Goal: Transaction & Acquisition: Purchase product/service

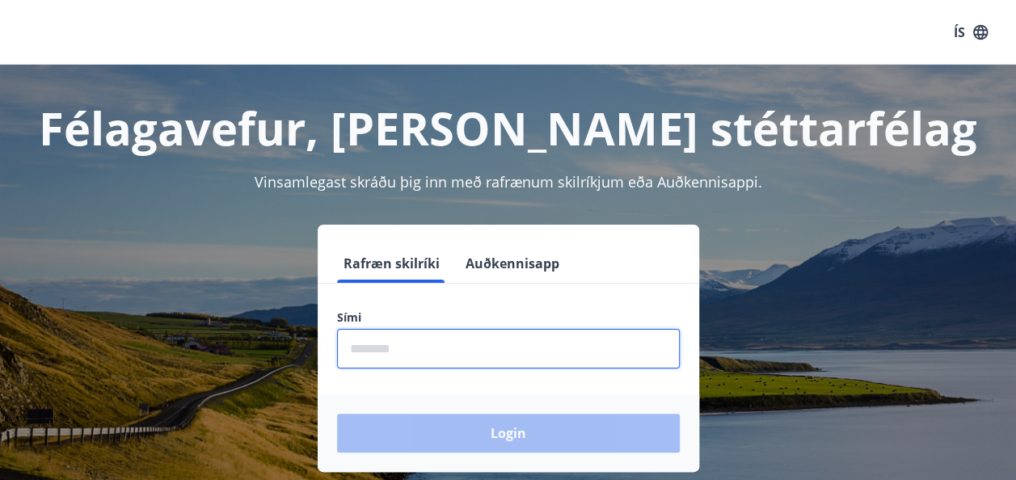
click at [390, 341] on input "phone" at bounding box center [508, 349] width 343 height 40
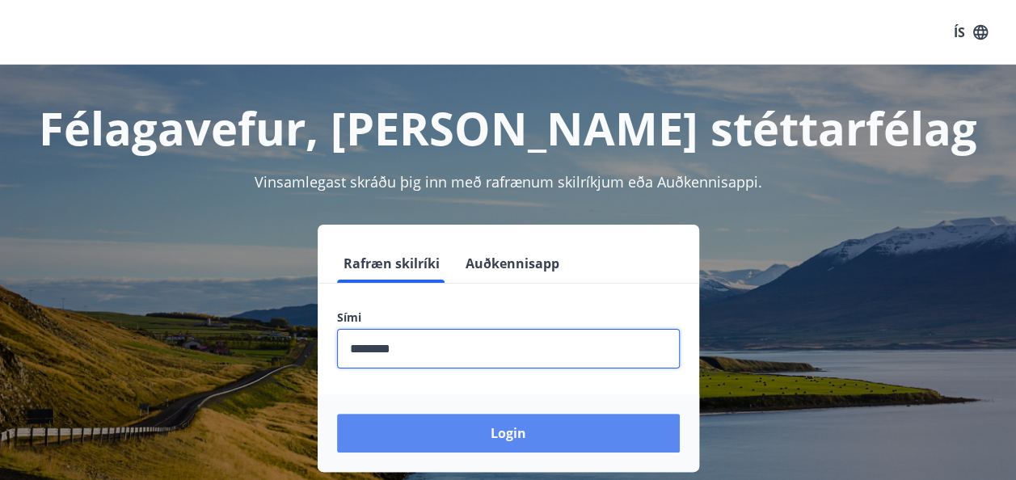
type input "********"
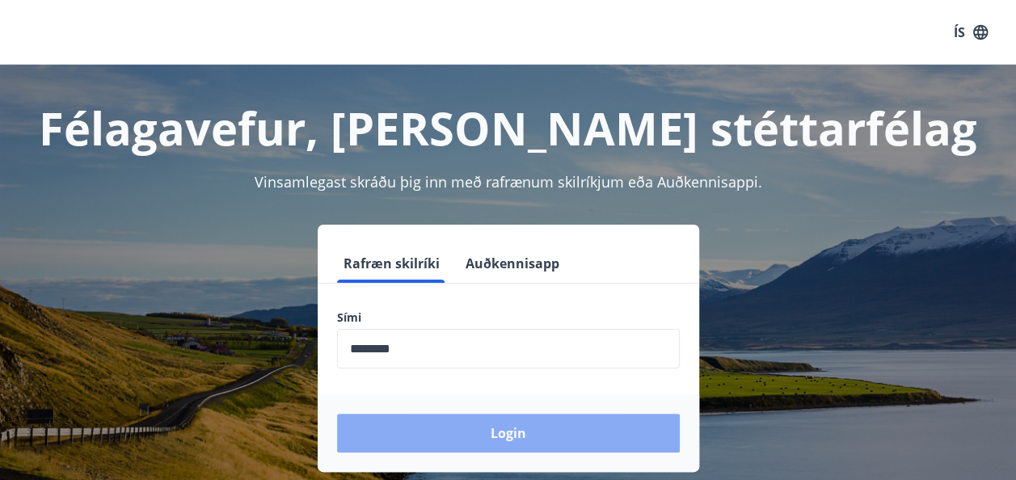
click at [534, 444] on button "Login" at bounding box center [508, 433] width 343 height 39
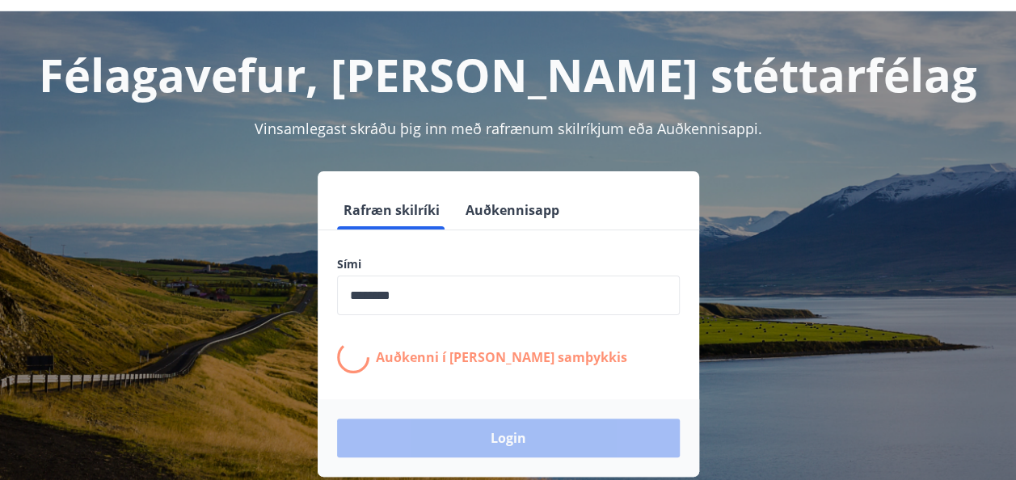
scroll to position [61, 0]
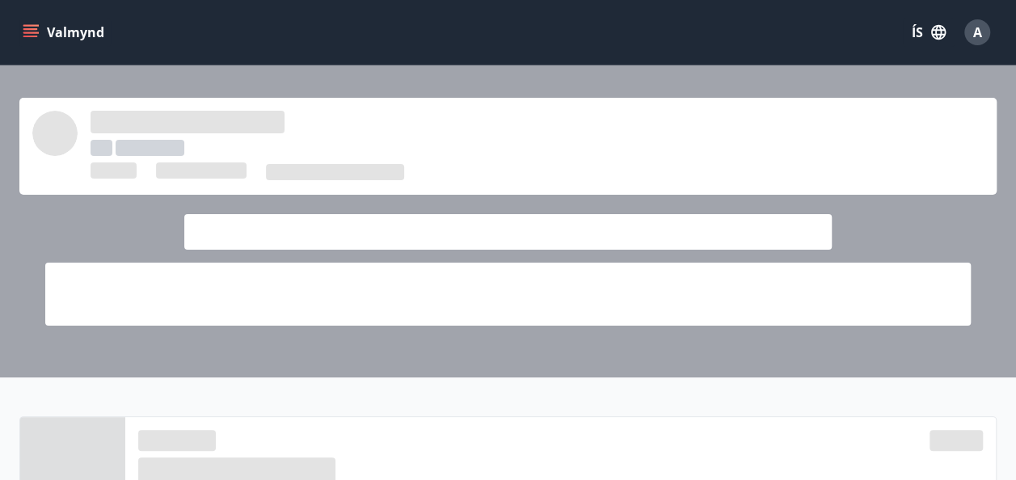
click at [826, 226] on span at bounding box center [508, 232] width 648 height 36
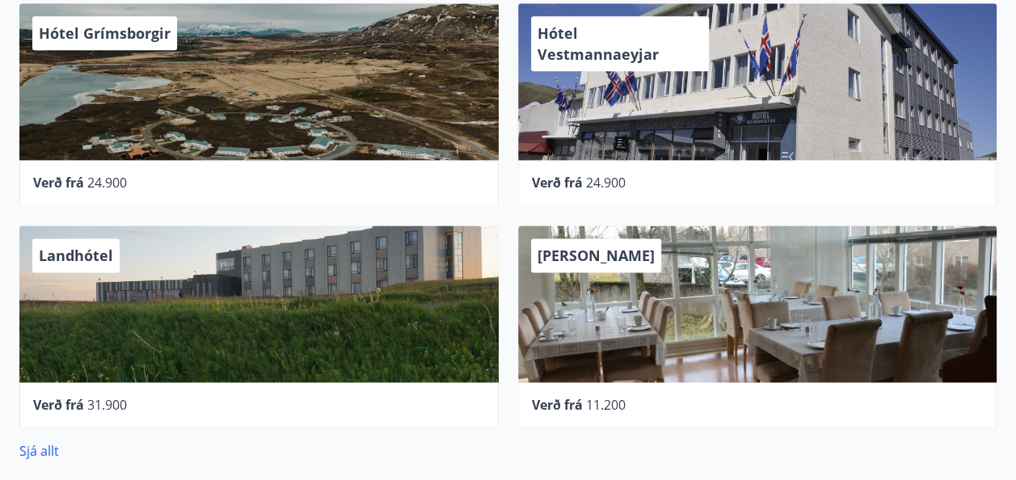
scroll to position [983, 0]
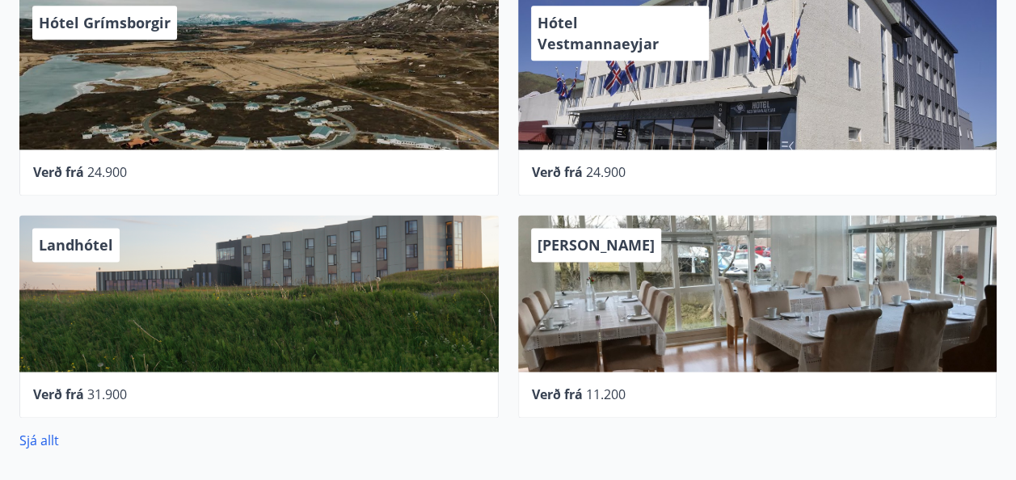
click at [40, 449] on div "27 Samstarfsaðilar í Ferðaávísun Hótel Grímsborgir Verð frá 24.900 Hótel Vestma…" at bounding box center [508, 205] width 1016 height 524
click at [45, 441] on link "Sjá allt" at bounding box center [39, 441] width 40 height 18
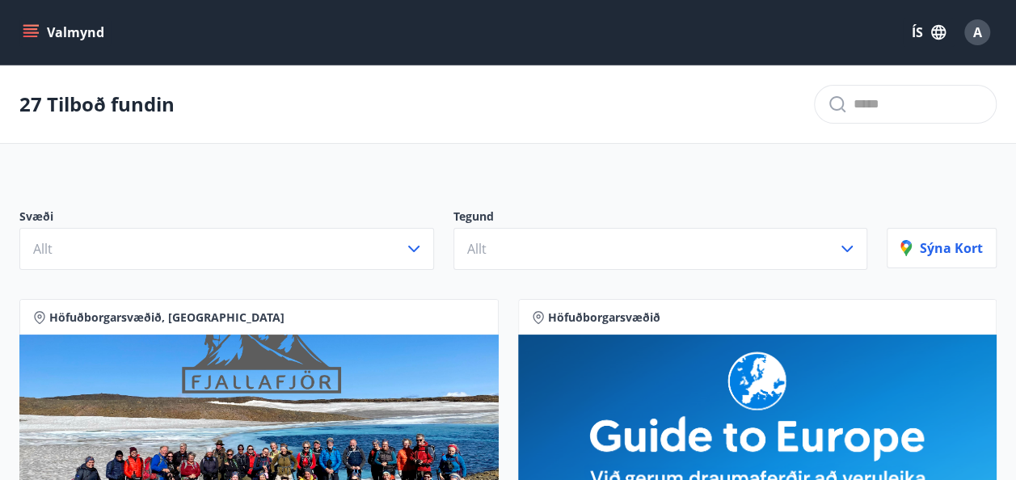
click at [30, 34] on icon "menu" at bounding box center [31, 32] width 16 height 16
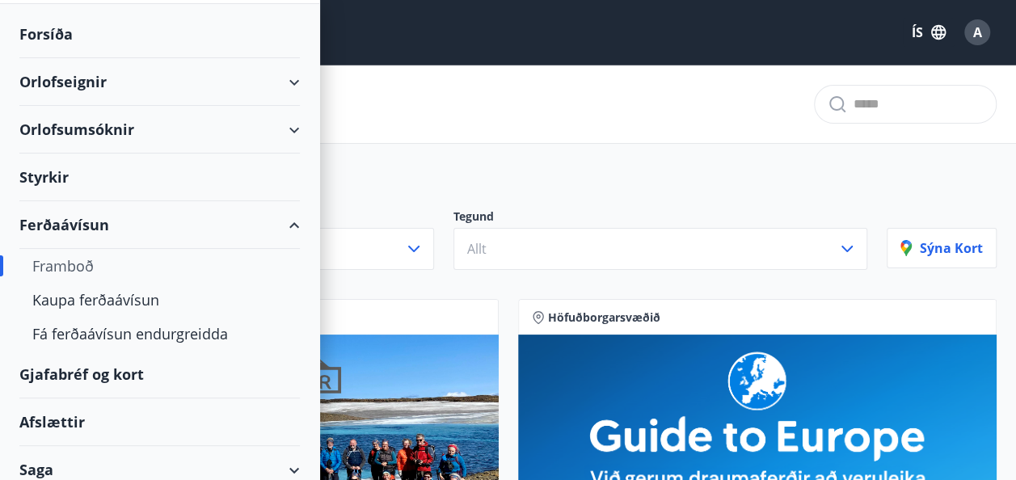
scroll to position [120, 0]
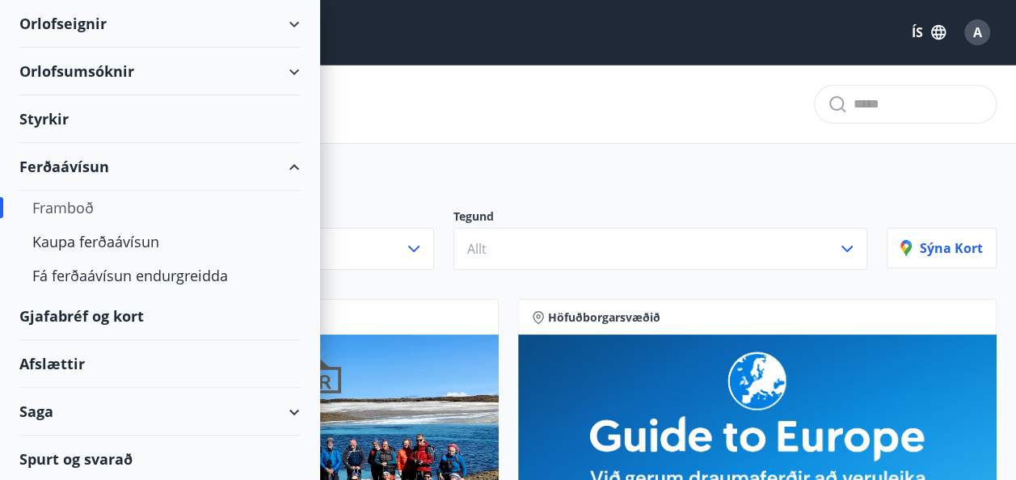
click at [60, 311] on div "Gjafabréf og kort" at bounding box center [159, 317] width 280 height 48
click at [86, 239] on div "Kaupa ferðaávísun" at bounding box center [159, 242] width 255 height 34
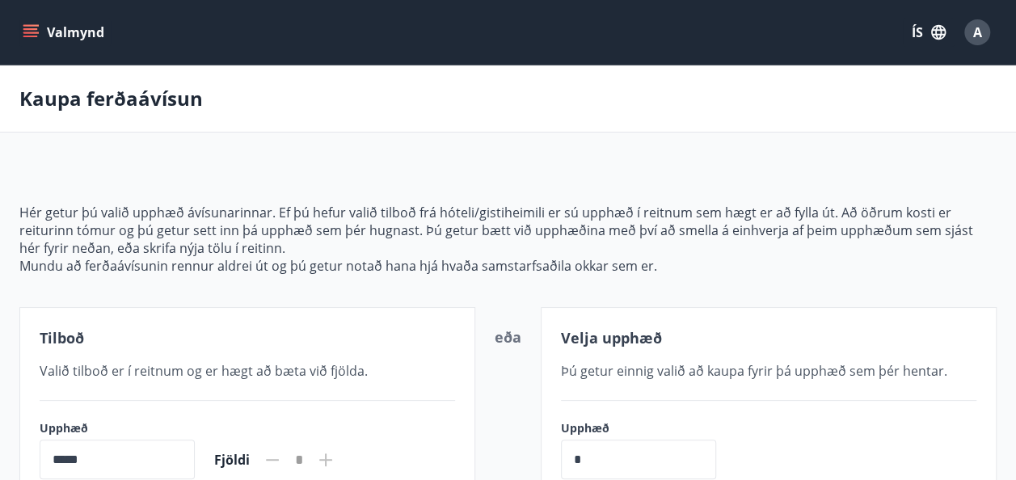
click at [36, 30] on icon "menu" at bounding box center [31, 32] width 16 height 16
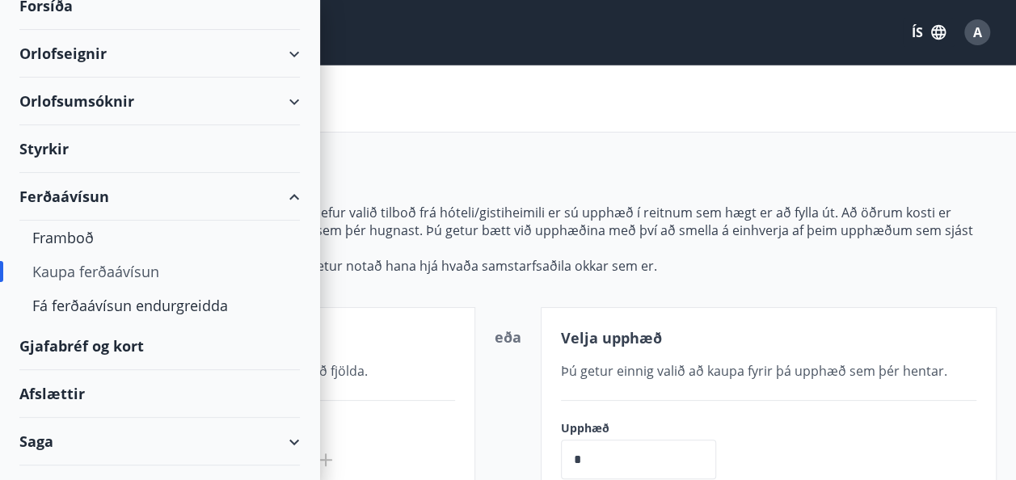
scroll to position [107, 0]
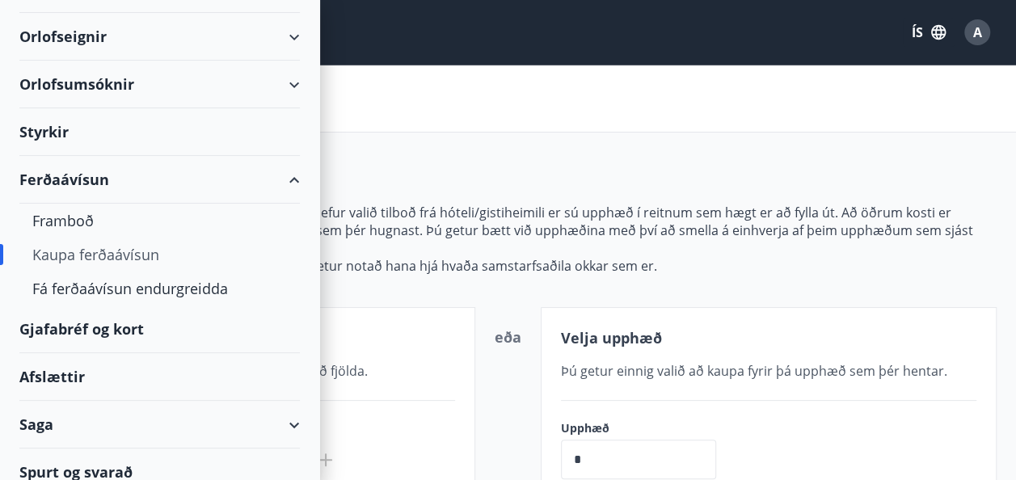
click at [136, 324] on div "Gjafabréf og kort" at bounding box center [159, 330] width 280 height 48
